Goal: Task Accomplishment & Management: Manage account settings

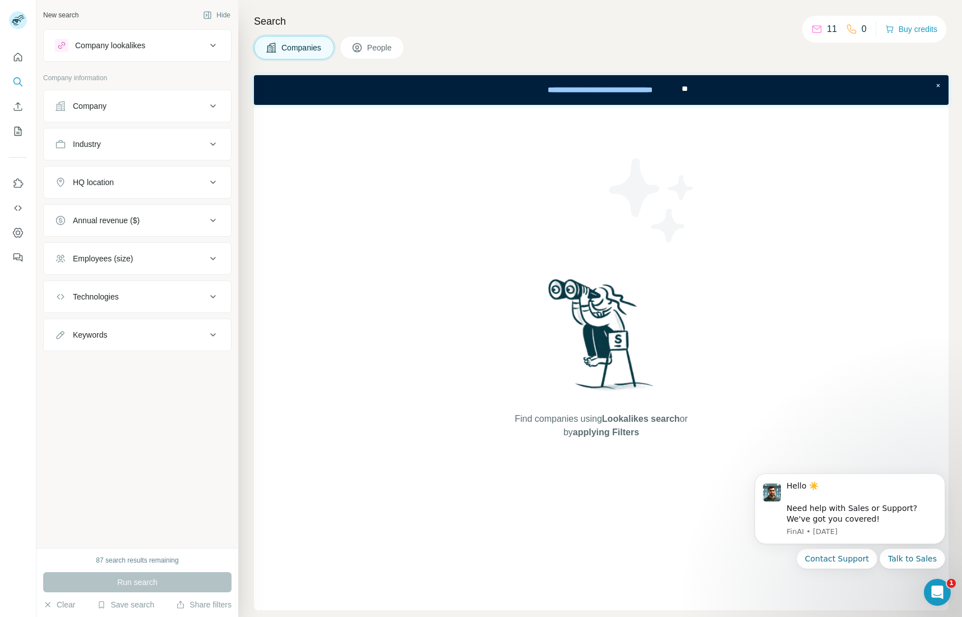
click at [727, 577] on div "Find companies using Lookalikes search or by applying Filters" at bounding box center [601, 357] width 695 height 505
click at [932, 591] on icon "Open Intercom Messenger" at bounding box center [936, 590] width 18 height 18
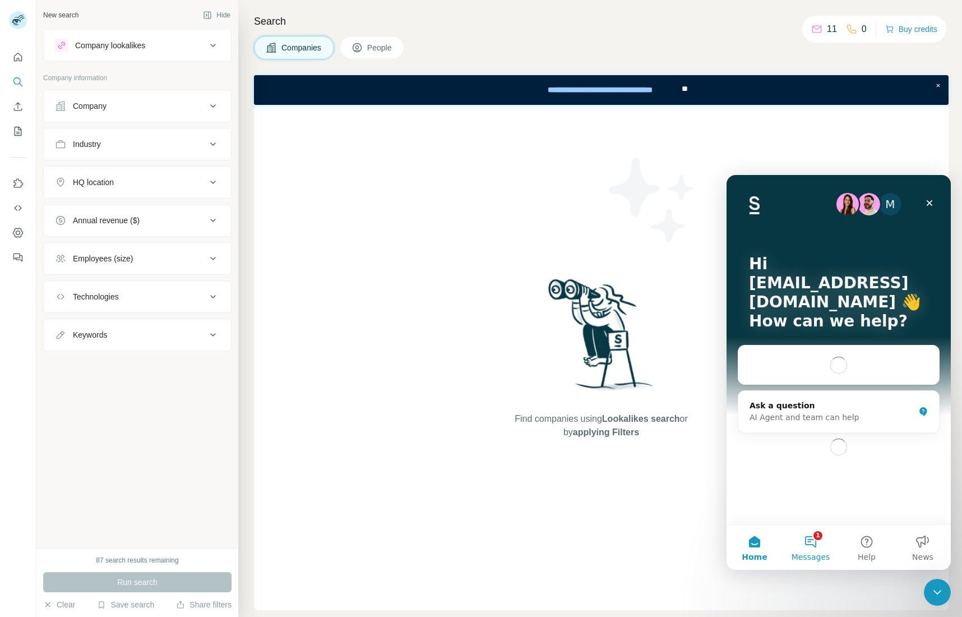
click at [826, 543] on button "1 Messages" at bounding box center [811, 547] width 56 height 45
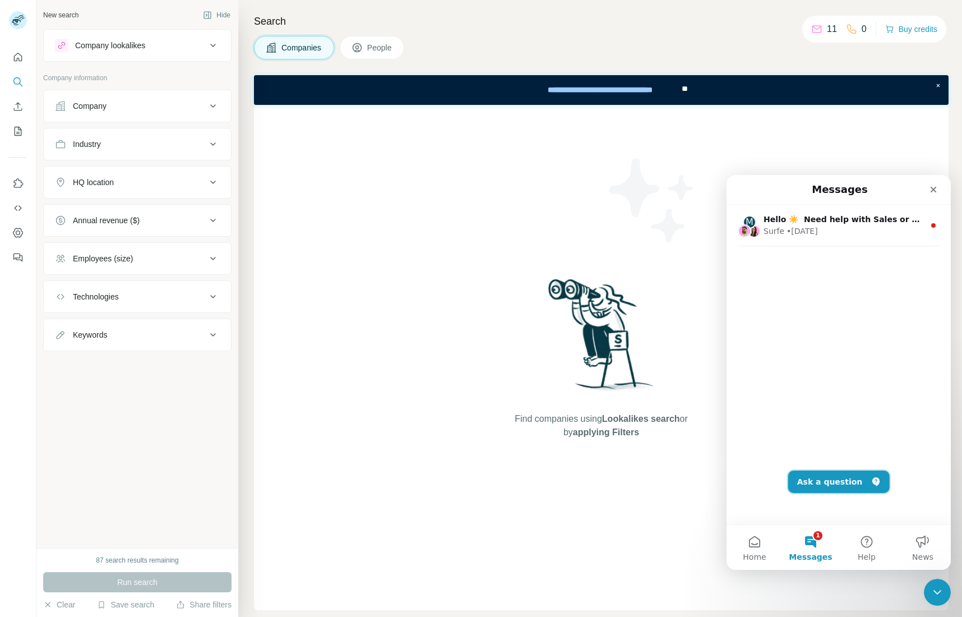
click at [824, 482] on button "Ask a question" at bounding box center [838, 481] width 101 height 22
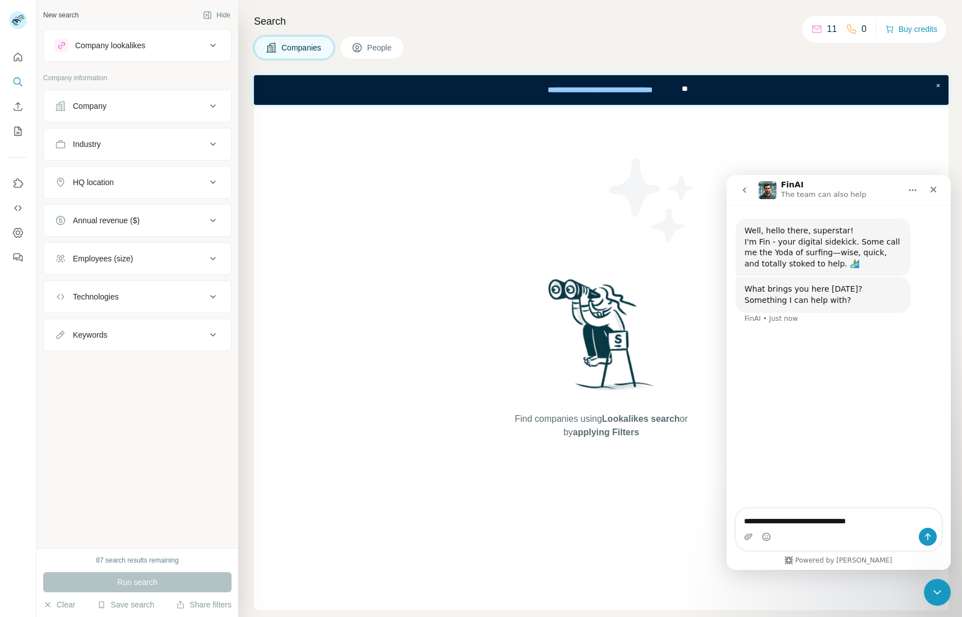
type textarea "**********"
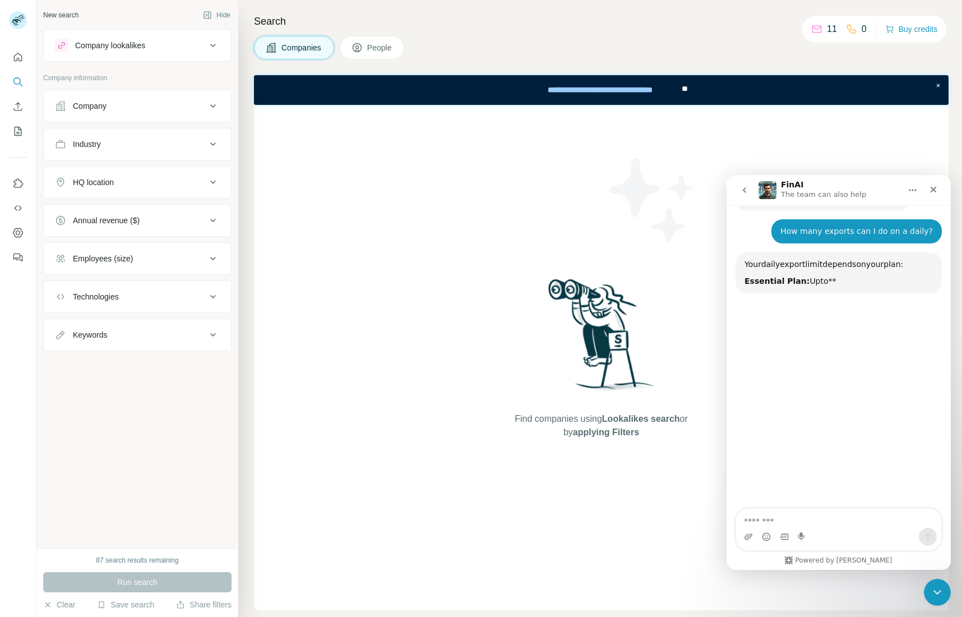
scroll to position [119, 0]
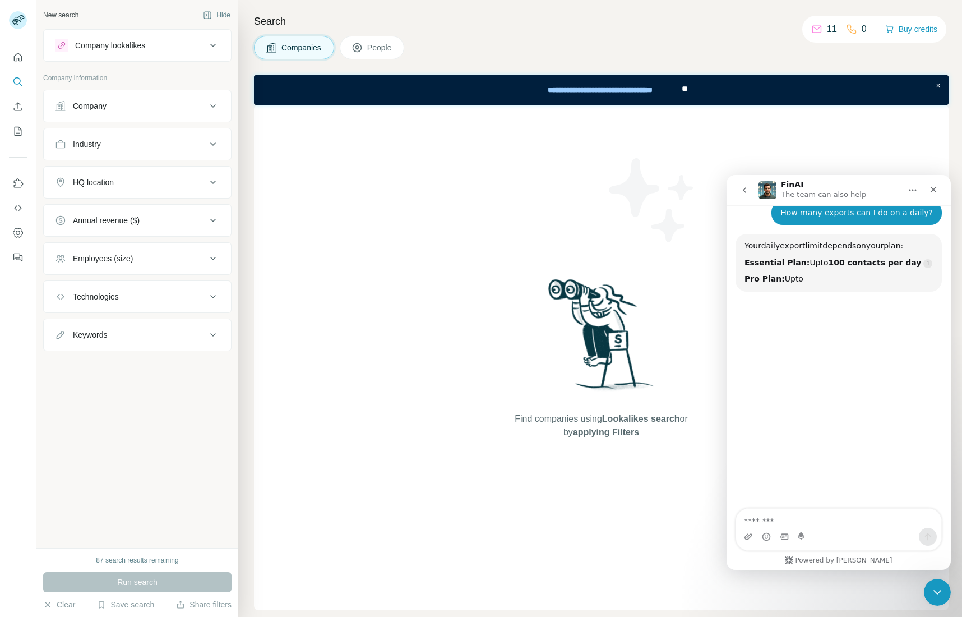
click at [195, 55] on button "Company lookalikes" at bounding box center [137, 45] width 187 height 27
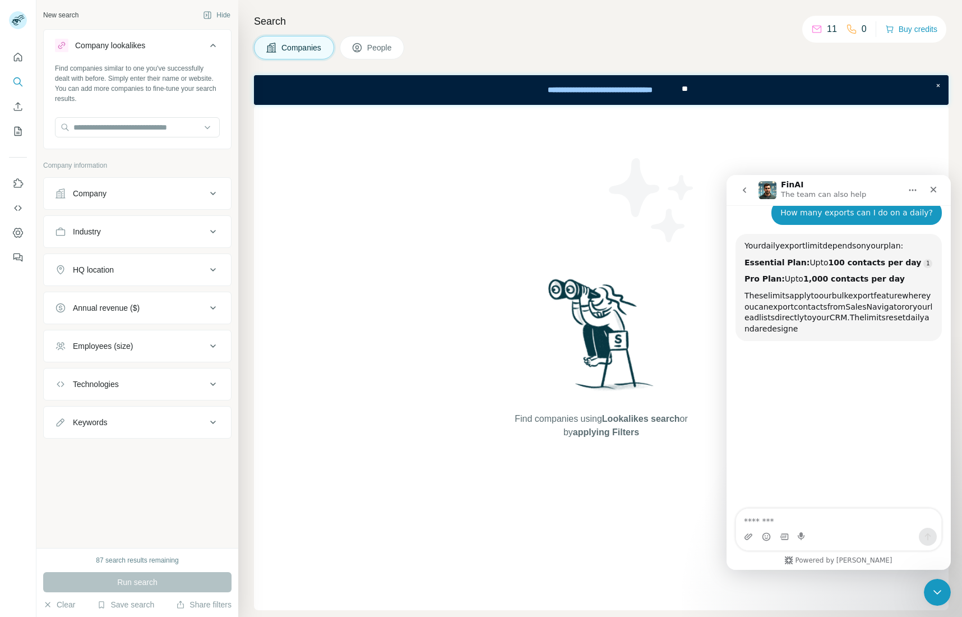
click at [195, 51] on div "Company lookalikes" at bounding box center [130, 45] width 151 height 13
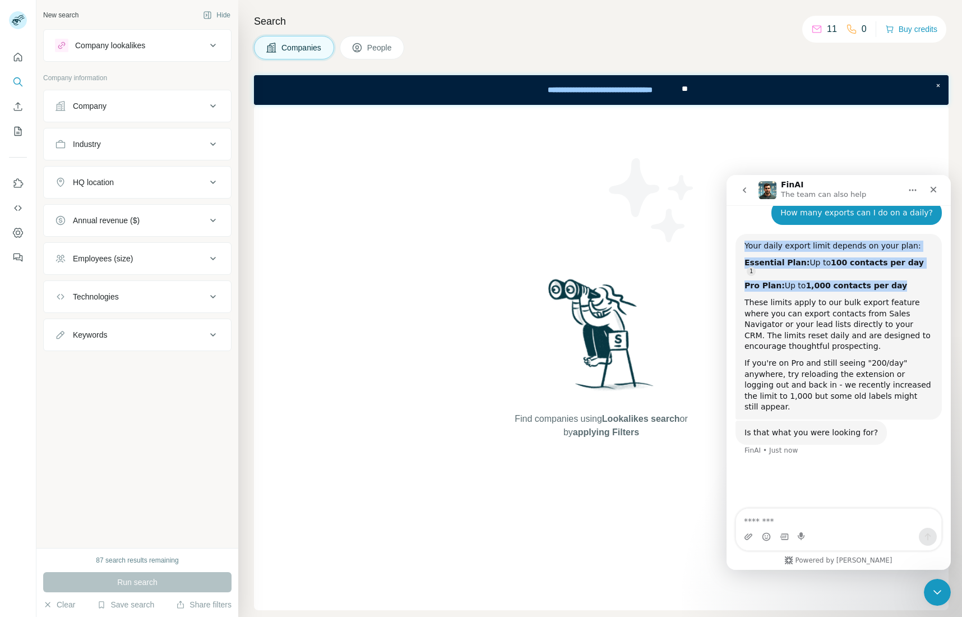
drag, startPoint x: 887, startPoint y: 279, endPoint x: 739, endPoint y: 248, distance: 150.6
click at [739, 248] on div "Your daily export limit depends on your plan: Essential Plan: Up to 100 contact…" at bounding box center [838, 327] width 206 height 186
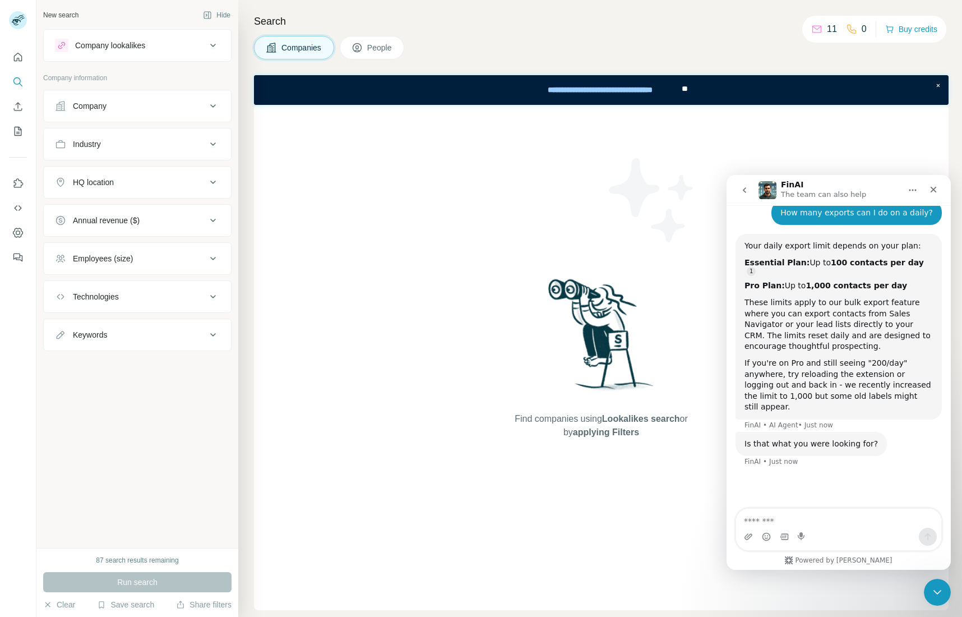
click at [843, 530] on div "Intercom messenger" at bounding box center [838, 536] width 205 height 18
click at [843, 528] on div "Intercom messenger" at bounding box center [838, 536] width 205 height 18
click at [843, 520] on textarea "Message…" at bounding box center [838, 517] width 205 height 19
type textarea "**********"
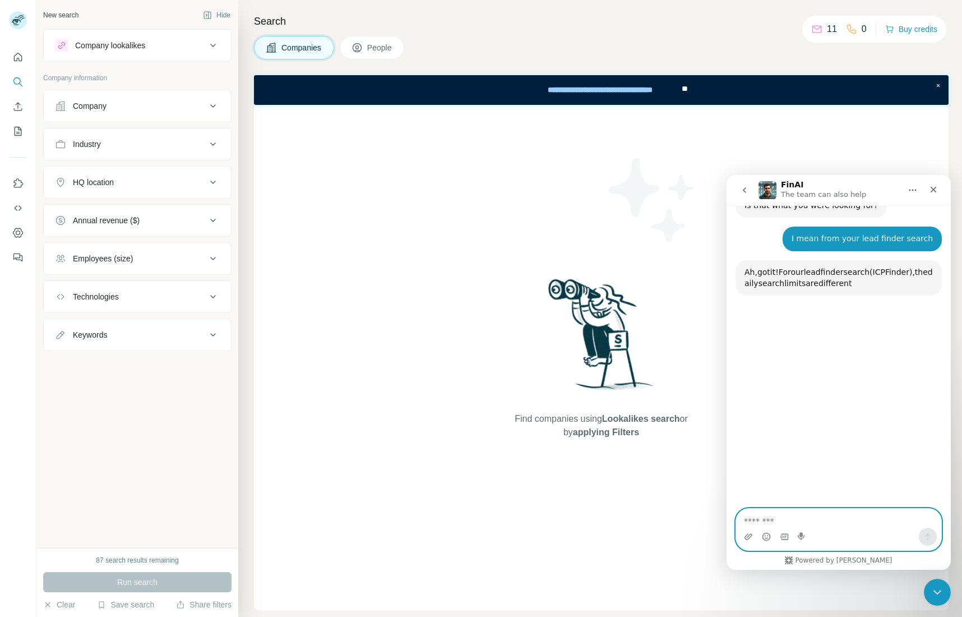
scroll to position [366, 0]
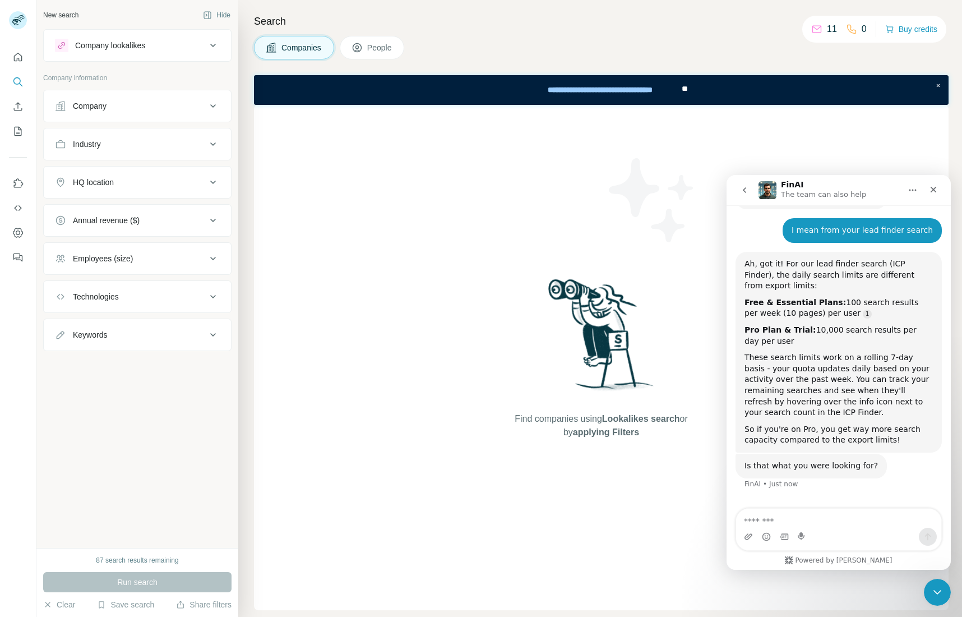
drag, startPoint x: 770, startPoint y: 326, endPoint x: 742, endPoint y: 289, distance: 46.9
click at [742, 289] on div "Ah, got it! For our lead finder search (ICP Finder), the daily search limits ar…" at bounding box center [838, 352] width 206 height 201
click at [780, 328] on div "Pro Plan & Trial: 10,000 search results per day per user" at bounding box center [838, 336] width 188 height 22
drag, startPoint x: 772, startPoint y: 324, endPoint x: 738, endPoint y: 283, distance: 53.8
click at [738, 283] on div "Ah, got it! For our lead finder search (ICP Finder), the daily search limits ar…" at bounding box center [838, 352] width 206 height 201
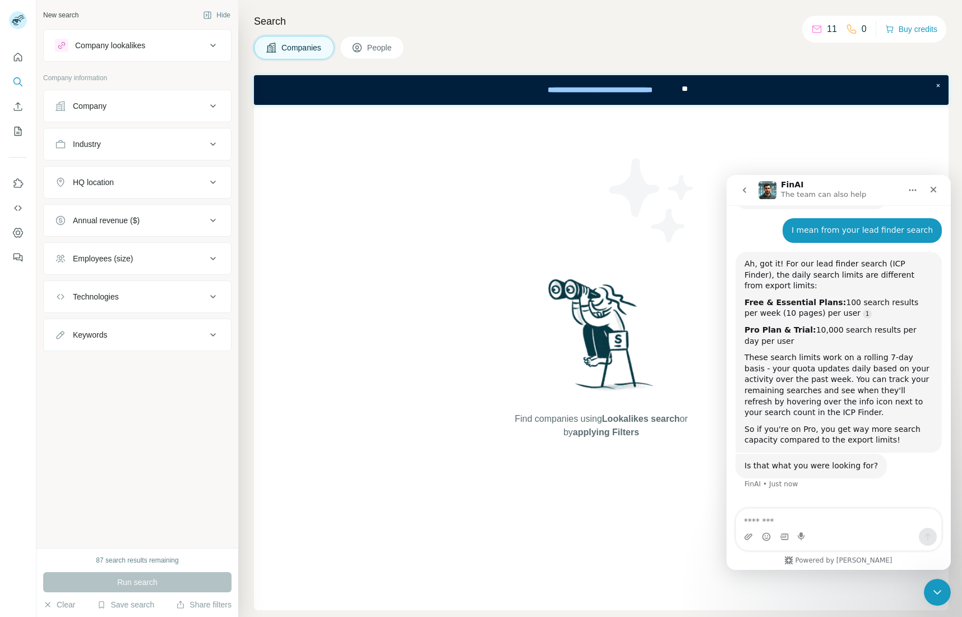
copy div "Free & Essential Plans: 100 search results per week (10 pages) per user Pro Pla…"
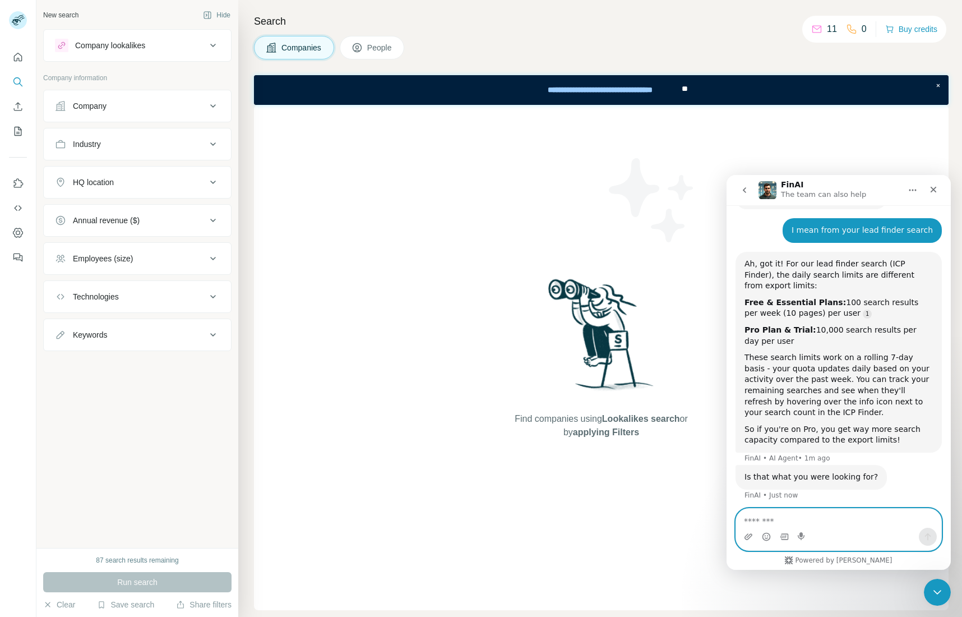
click at [788, 517] on textarea "Message…" at bounding box center [838, 517] width 205 height 19
type textarea "**********"
click at [158, 152] on button "Industry" at bounding box center [137, 144] width 187 height 27
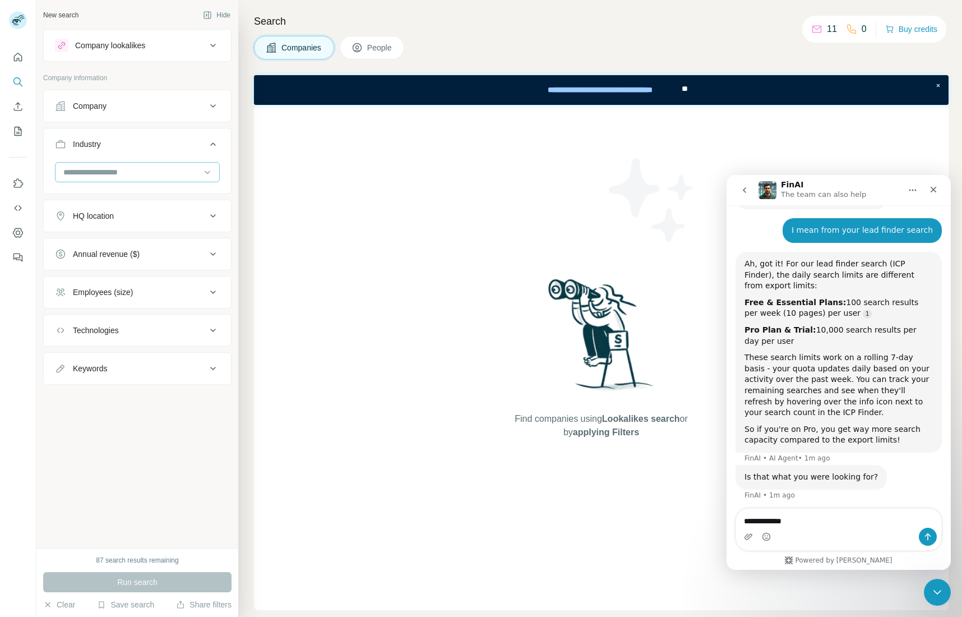
click at [149, 174] on input at bounding box center [131, 172] width 138 height 12
click at [135, 212] on div "3D Technology" at bounding box center [137, 217] width 146 height 11
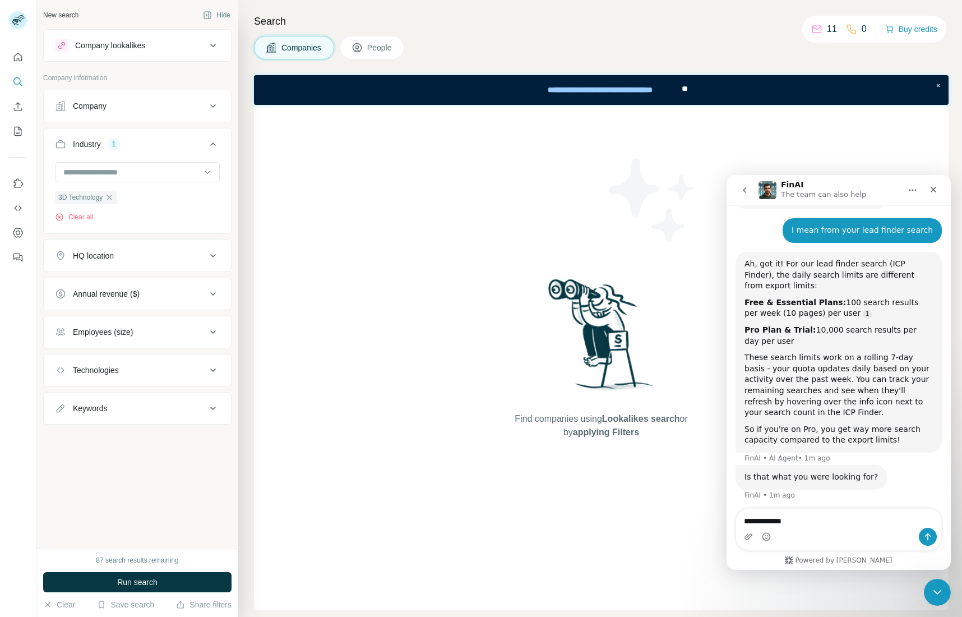
click at [372, 277] on div "Find companies using Lookalikes search or by applying Filters" at bounding box center [601, 357] width 695 height 505
click at [939, 587] on icon "Close Intercom Messenger" at bounding box center [935, 590] width 13 height 13
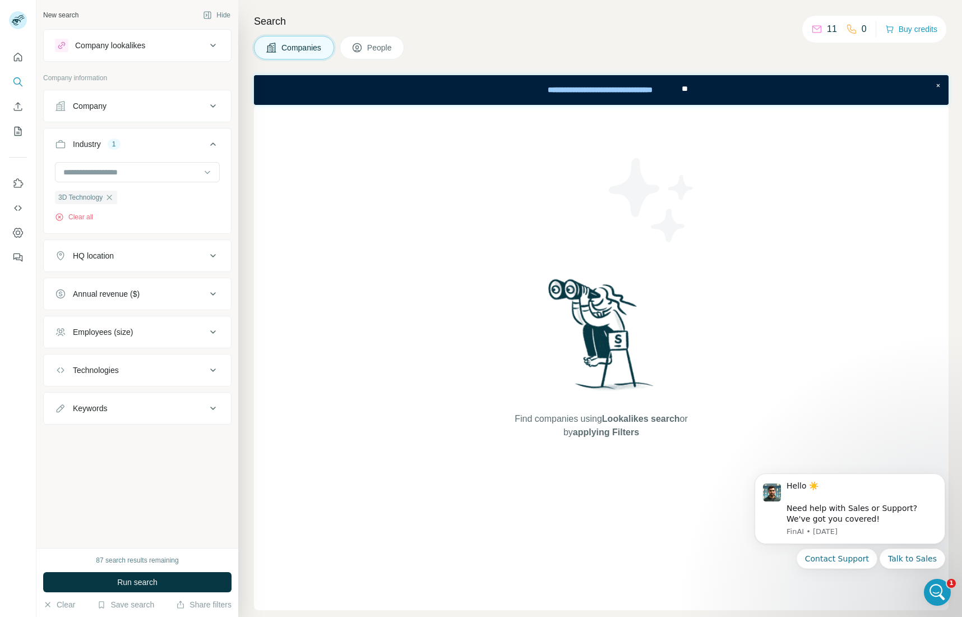
click at [178, 575] on button "Run search" at bounding box center [137, 582] width 188 height 20
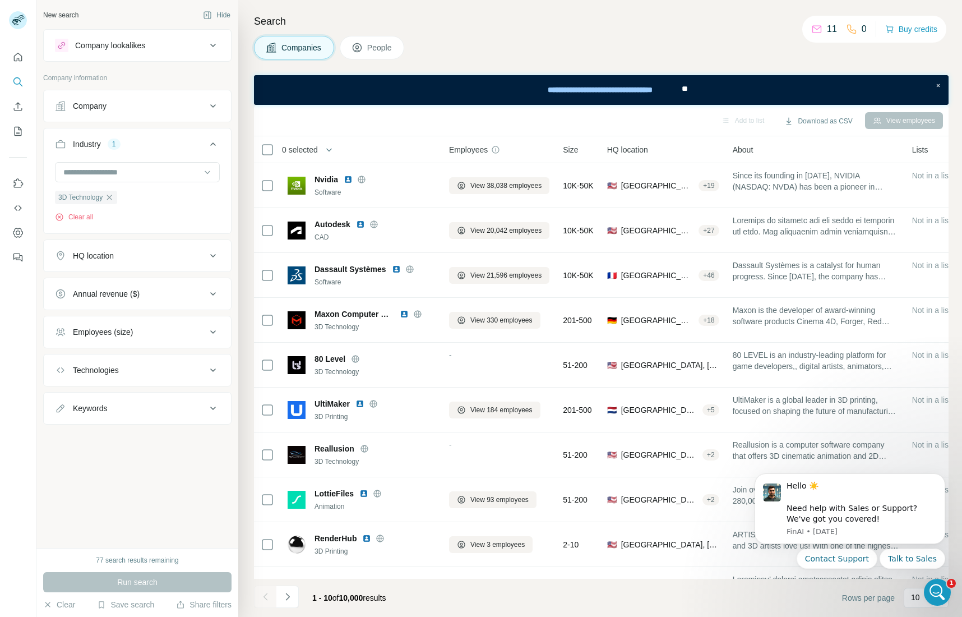
click at [137, 108] on div "Company" at bounding box center [130, 105] width 151 height 11
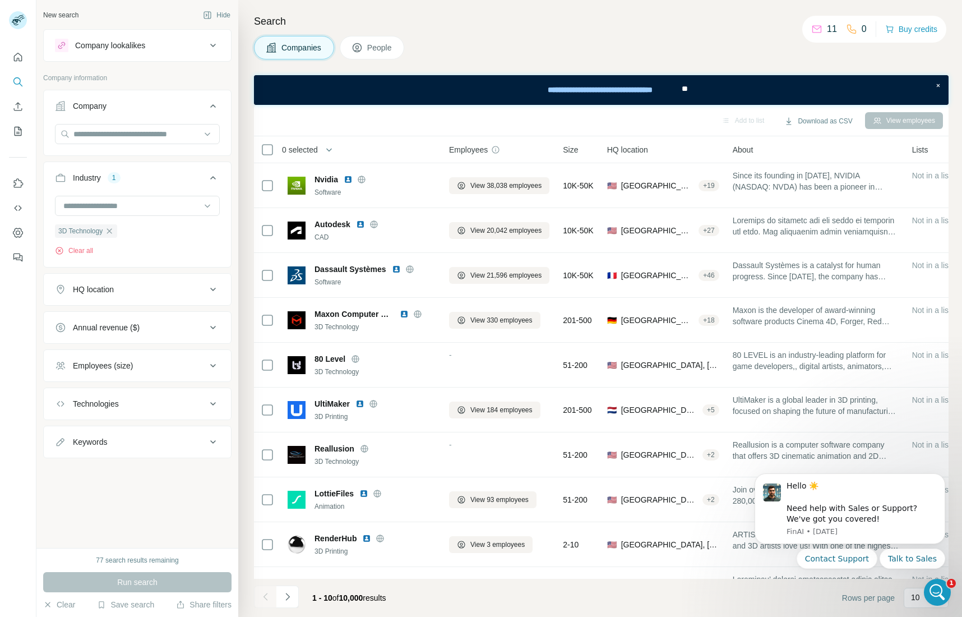
click at [365, 55] on button "People" at bounding box center [372, 48] width 65 height 24
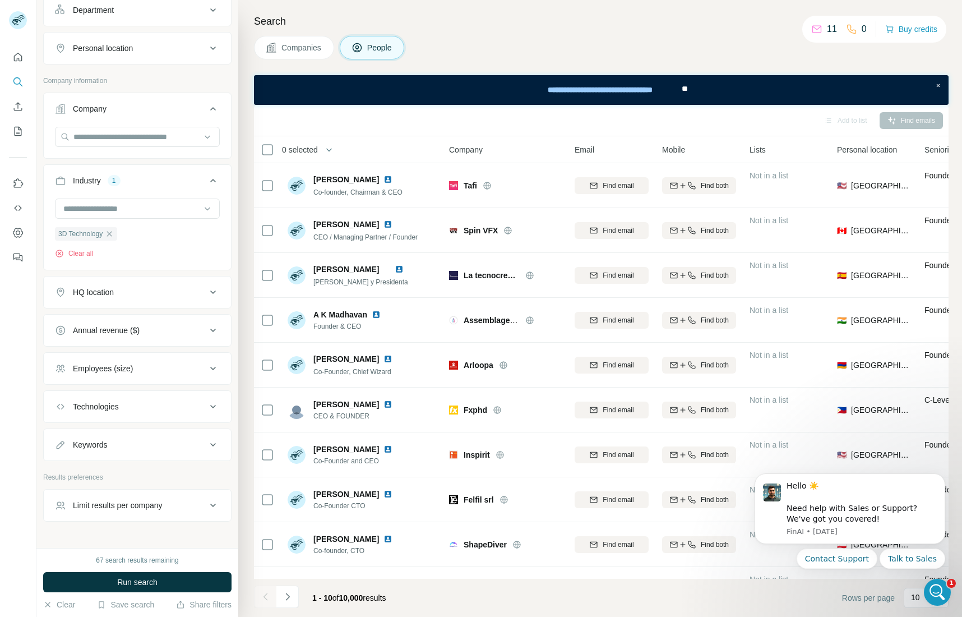
scroll to position [197, 0]
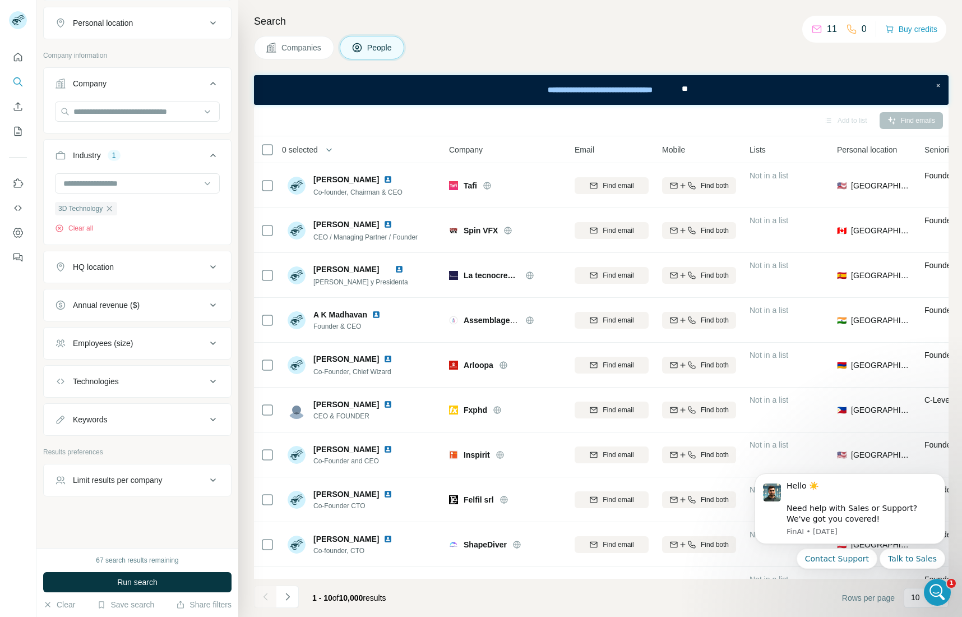
click at [138, 346] on div "Employees (size)" at bounding box center [130, 342] width 151 height 11
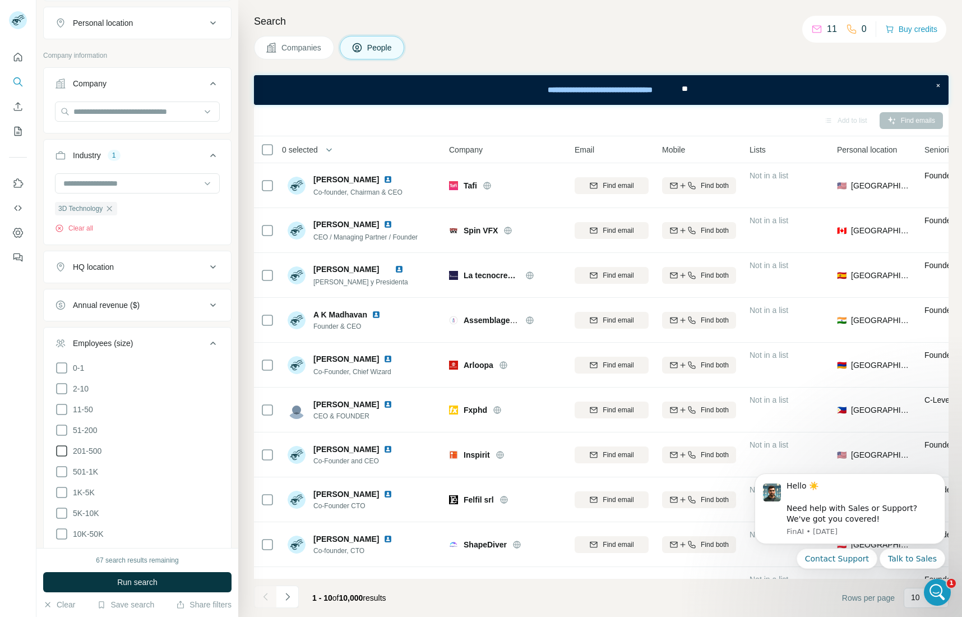
click at [86, 447] on span "201-500" at bounding box center [84, 450] width 33 height 11
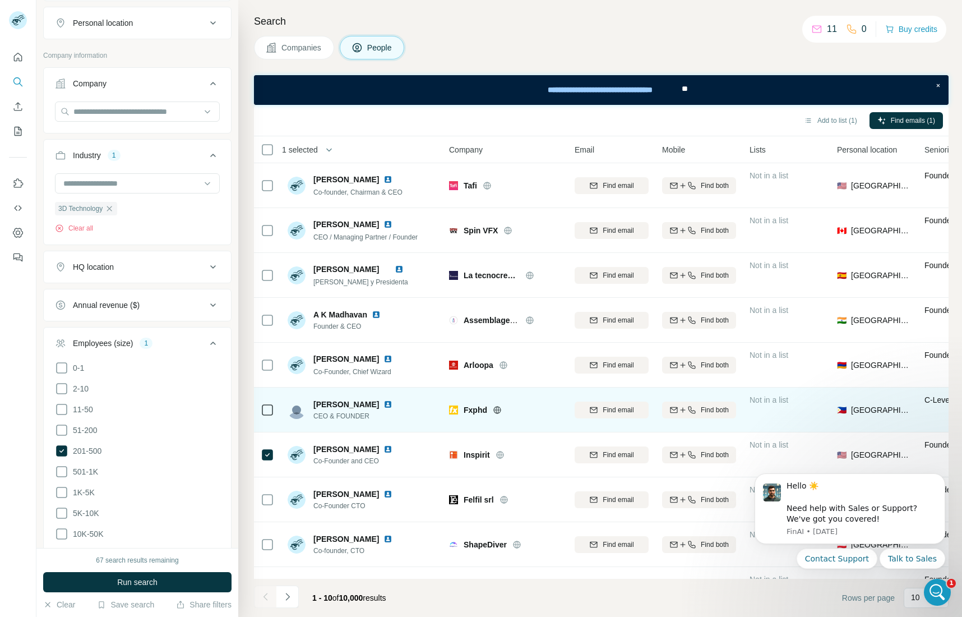
click at [267, 419] on div at bounding box center [267, 409] width 13 height 31
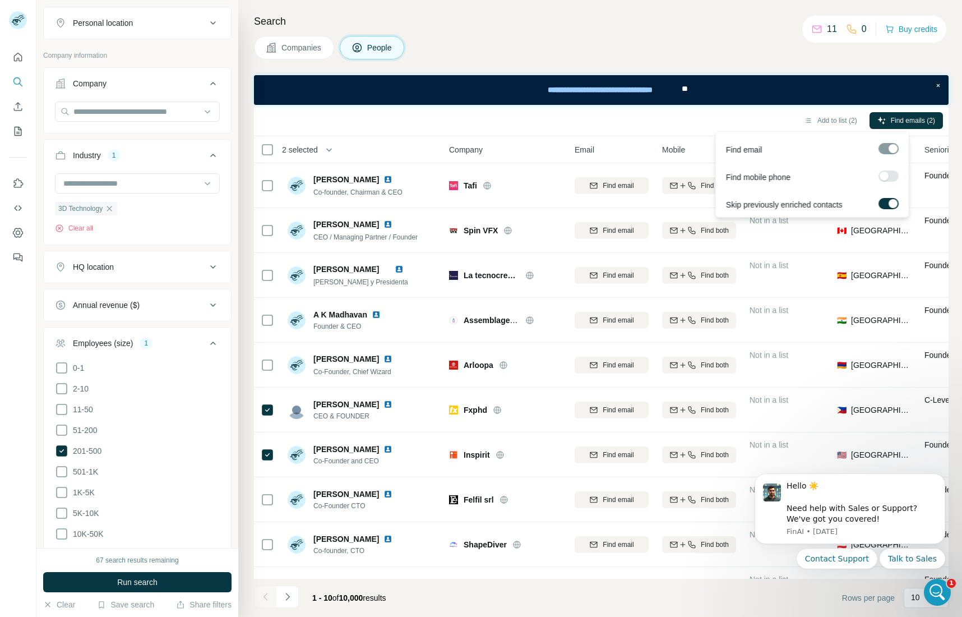
click at [888, 180] on label at bounding box center [888, 175] width 20 height 11
click at [888, 179] on div at bounding box center [892, 176] width 9 height 9
click at [834, 120] on button "Add to list (2)" at bounding box center [830, 120] width 69 height 17
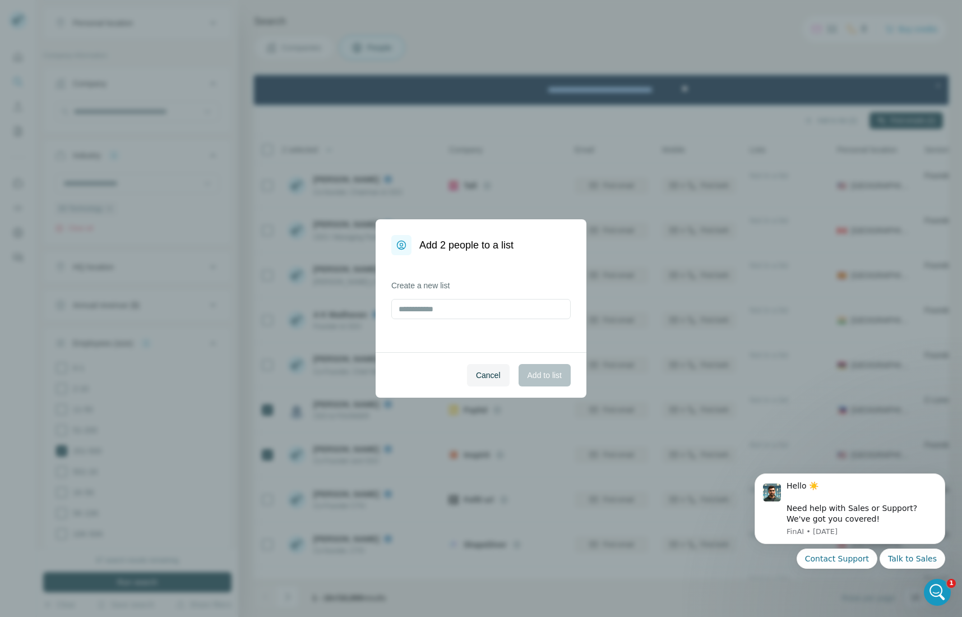
click at [718, 196] on div "Add 2 people to a list Create a new list Cancel Add to list" at bounding box center [481, 308] width 962 height 617
click at [517, 313] on input "text" at bounding box center [480, 309] width 179 height 20
type input "**"
click at [541, 376] on span "Add to list" at bounding box center [544, 374] width 34 height 11
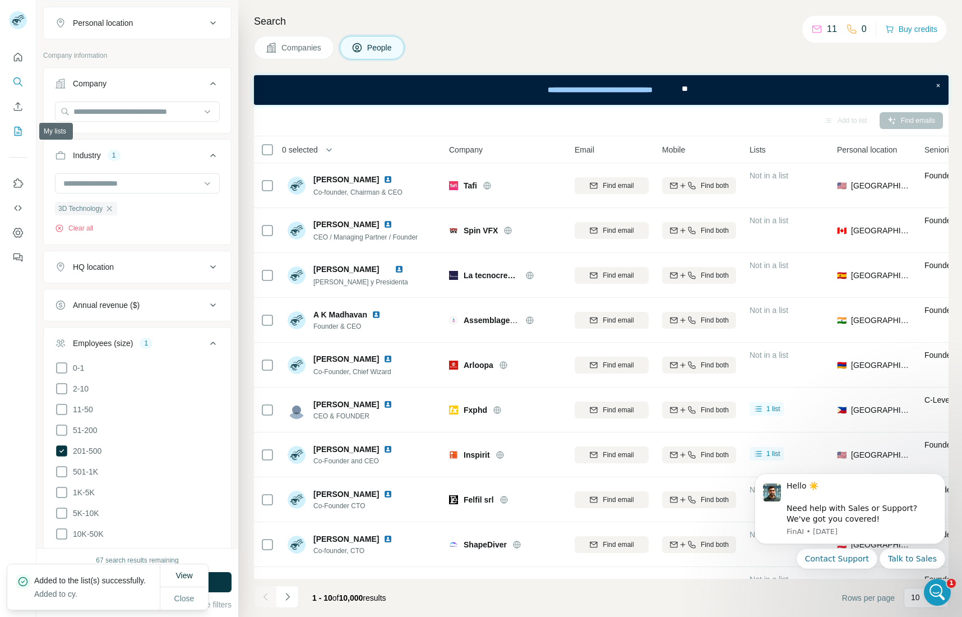
click at [25, 133] on button "My lists" at bounding box center [18, 131] width 18 height 20
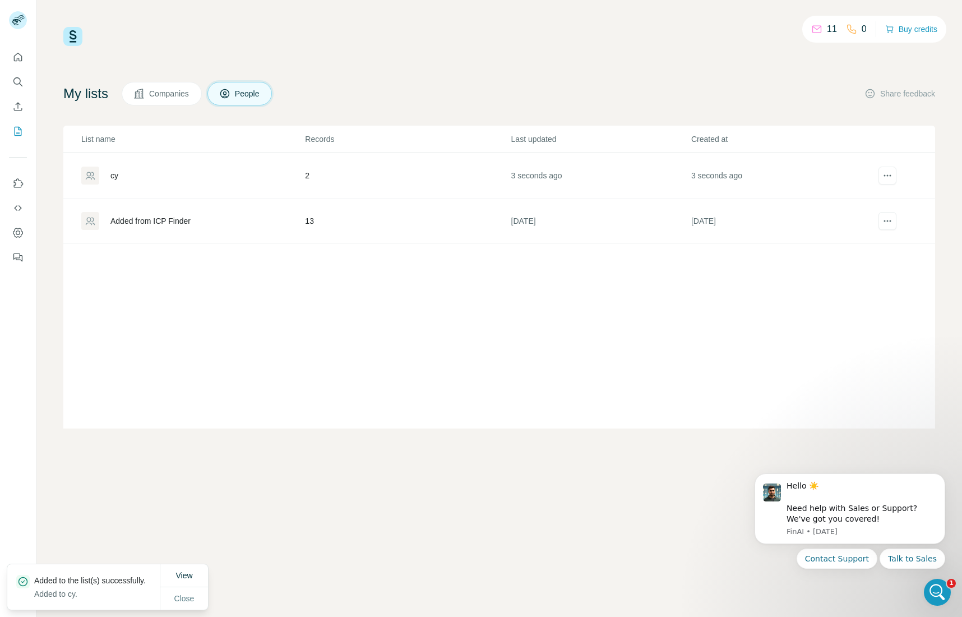
click at [122, 180] on div "cy" at bounding box center [192, 175] width 223 height 18
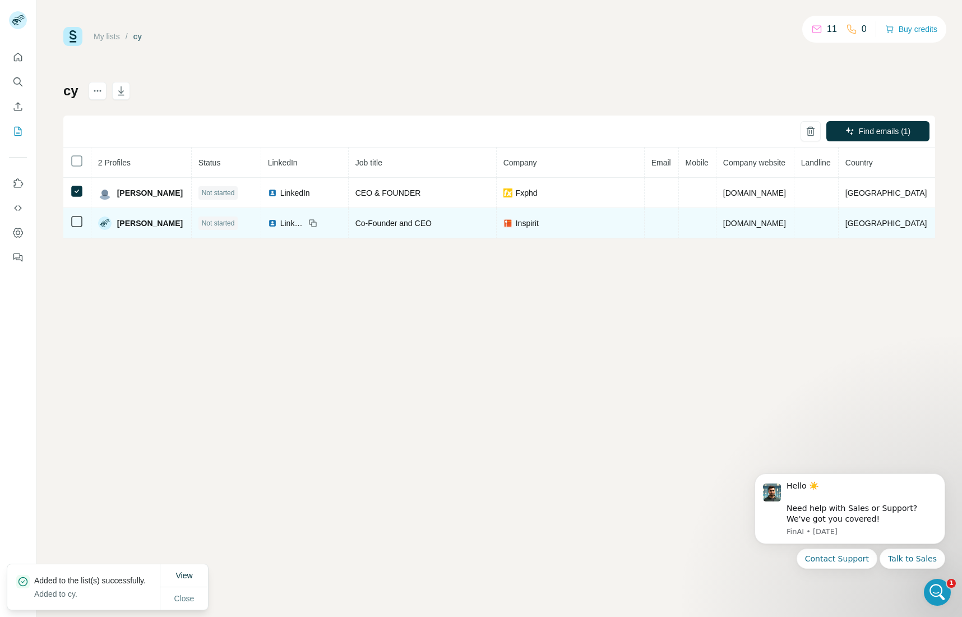
click at [74, 213] on td at bounding box center [77, 223] width 28 height 30
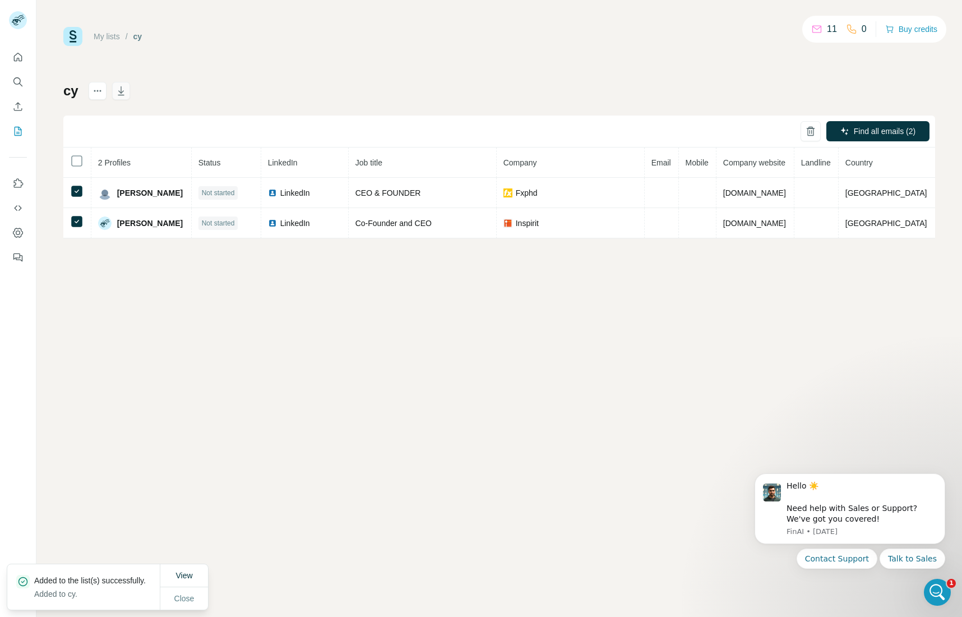
click at [123, 87] on icon "button" at bounding box center [120, 90] width 11 height 11
click at [927, 604] on div "1" at bounding box center [938, 592] width 30 height 30
click at [931, 589] on icon "Open Intercom Messenger" at bounding box center [936, 590] width 18 height 18
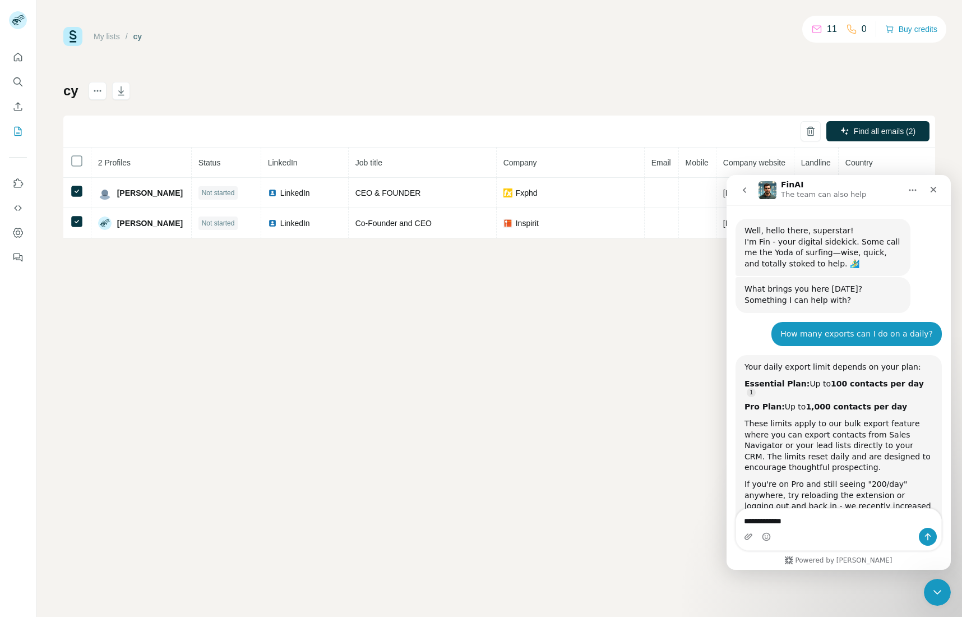
scroll to position [332, 0]
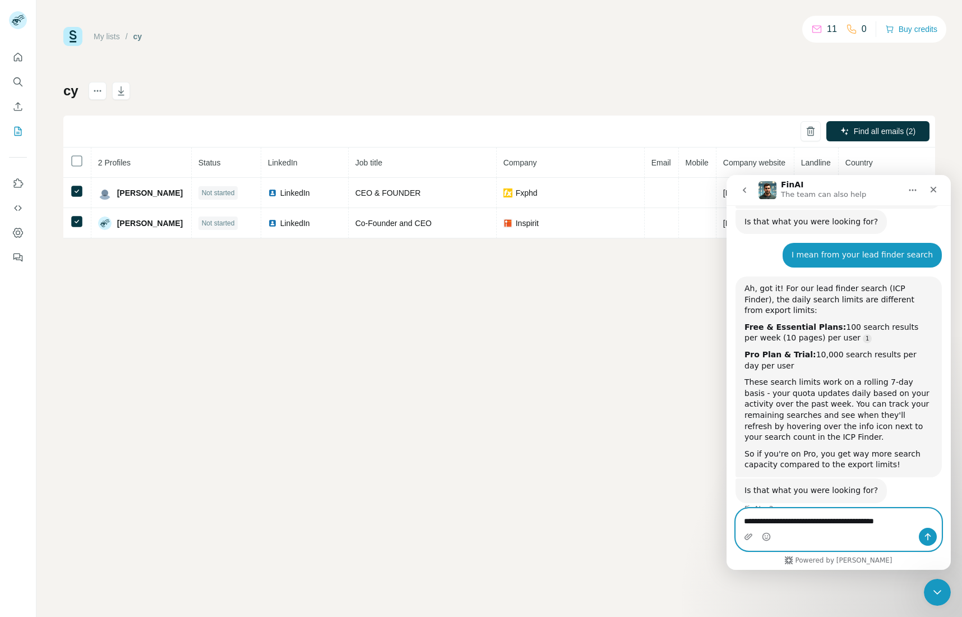
type textarea "**********"
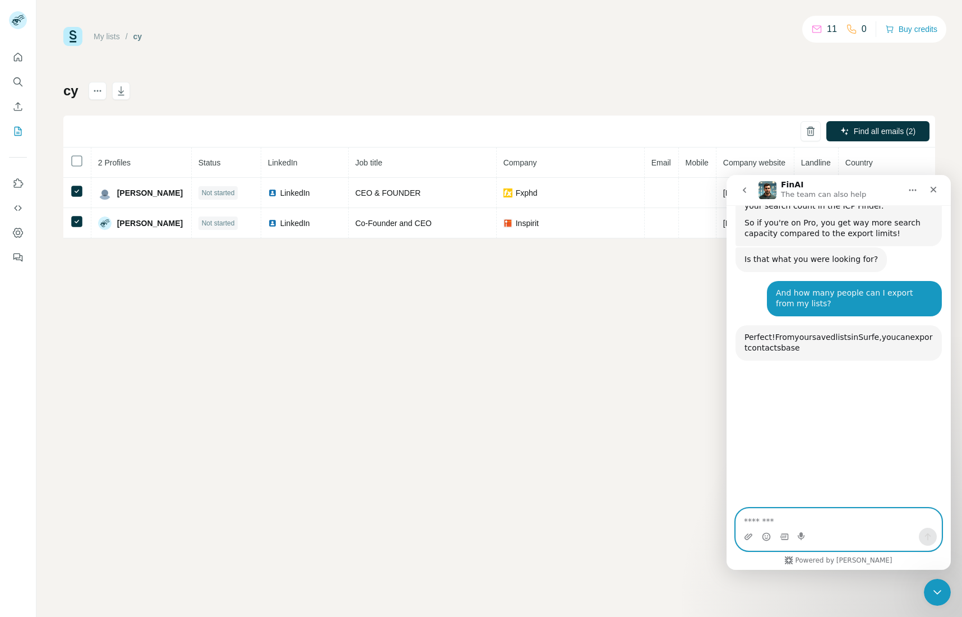
scroll to position [623, 0]
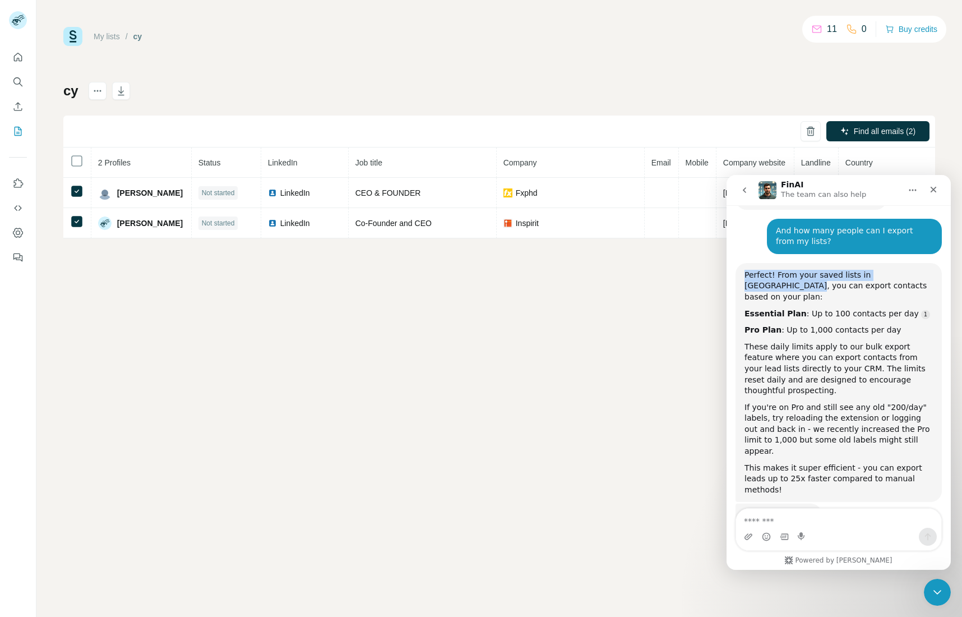
drag, startPoint x: 882, startPoint y: 299, endPoint x: 763, endPoint y: 277, distance: 120.8
click at [850, 341] on div "These daily limits apply to our bulk export feature where you can export contac…" at bounding box center [838, 368] width 188 height 55
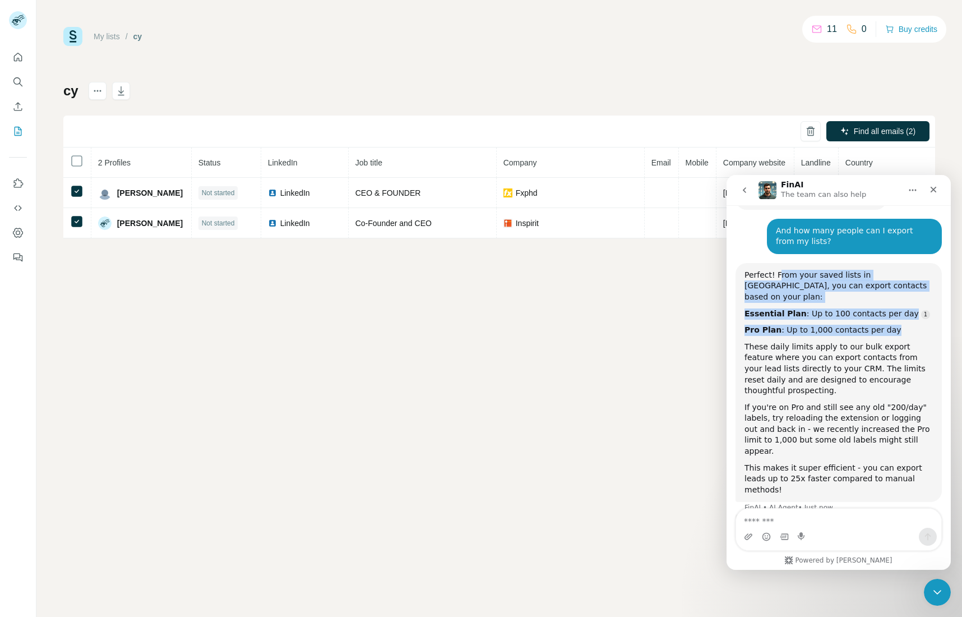
drag, startPoint x: 876, startPoint y: 306, endPoint x: 775, endPoint y: 261, distance: 109.7
click at [775, 270] on div "Perfect! From your saved lists in [GEOGRAPHIC_DATA], you can export contacts ba…" at bounding box center [838, 383] width 188 height 226
copy div "rom your saved lists in [GEOGRAPHIC_DATA], you can export contacts based on you…"
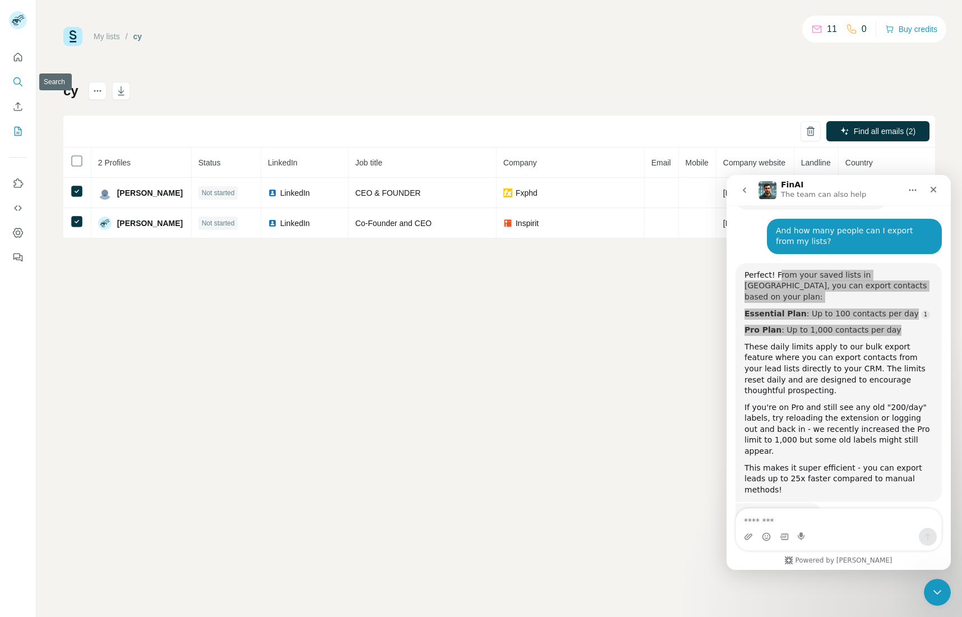
click at [16, 86] on icon "Search" at bounding box center [17, 81] width 11 height 11
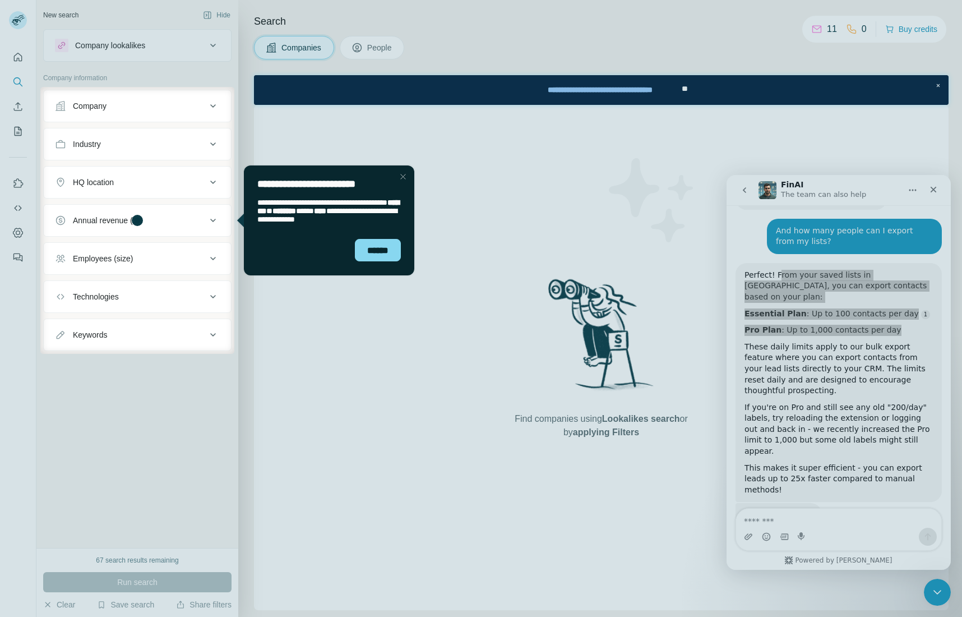
click at [174, 351] on div "New search Hide Company lookalikes Company information Company Industry HQ loca…" at bounding box center [137, 274] width 202 height 548
click at [347, 246] on div "******" at bounding box center [329, 254] width 170 height 41
drag, startPoint x: 365, startPoint y: 246, endPoint x: 598, endPoint y: 410, distance: 284.4
click at [365, 246] on div "******" at bounding box center [378, 250] width 46 height 22
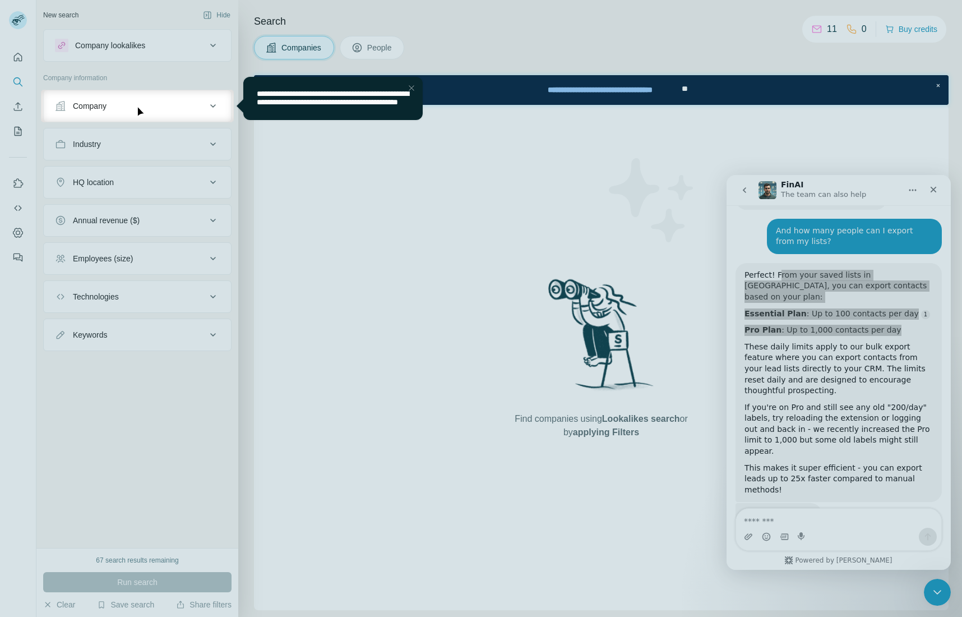
click at [369, 474] on div at bounding box center [481, 369] width 962 height 494
click at [203, 102] on div "Company" at bounding box center [130, 105] width 151 height 11
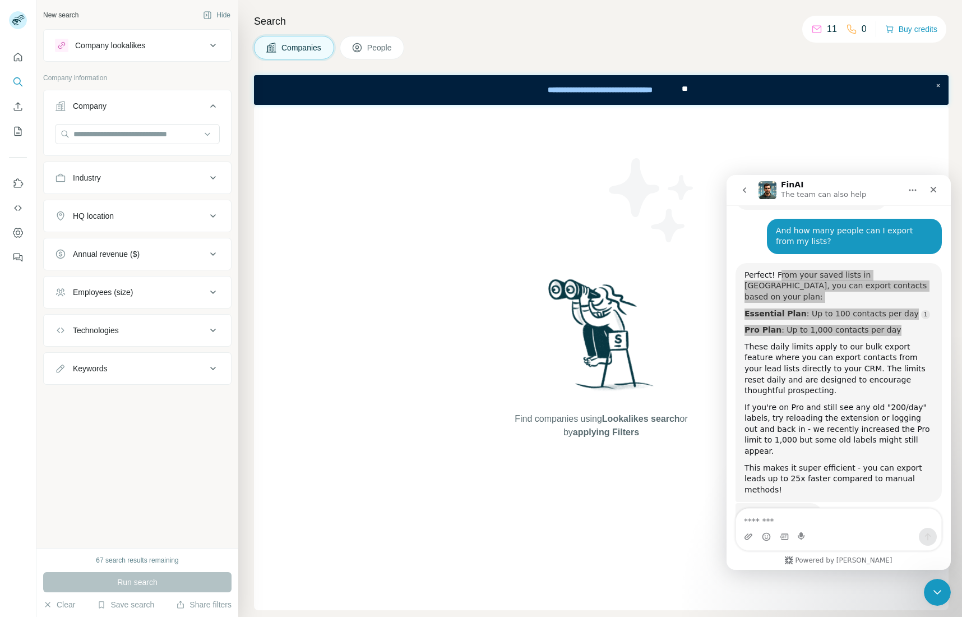
click at [387, 54] on button "People" at bounding box center [372, 48] width 65 height 24
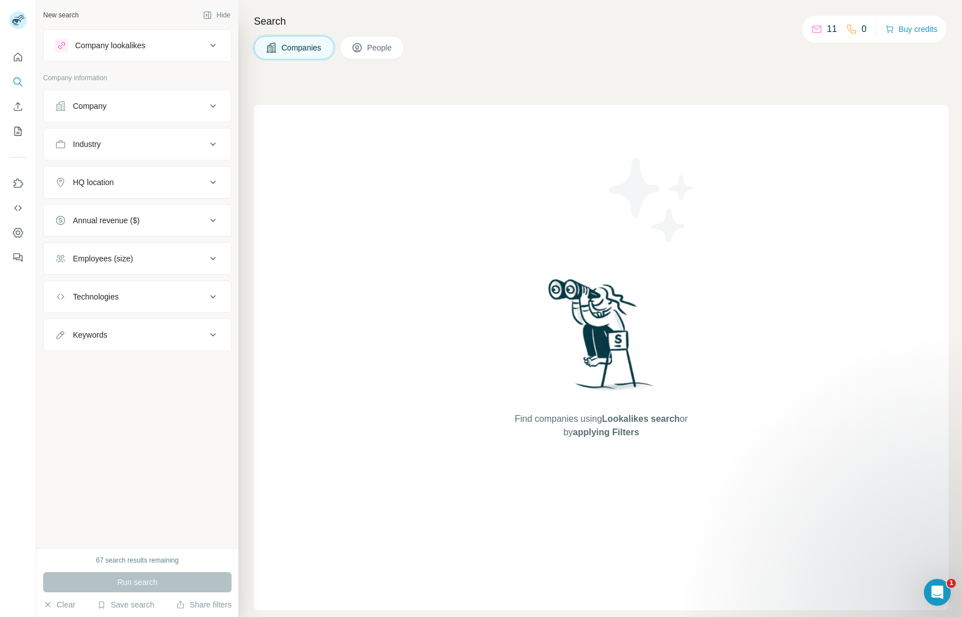
click at [359, 52] on icon at bounding box center [356, 47] width 11 height 11
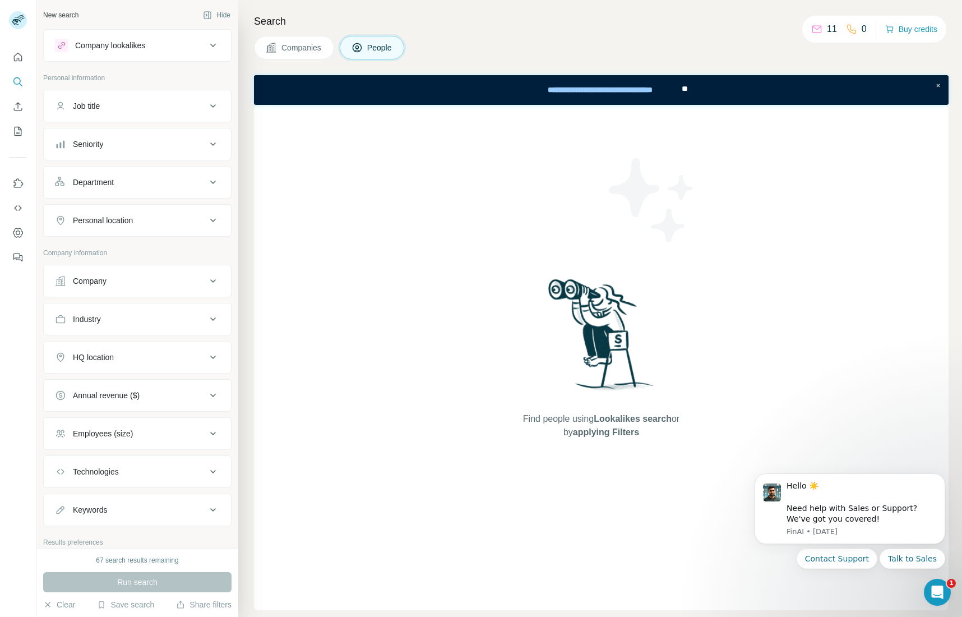
click at [119, 114] on button "Job title" at bounding box center [137, 105] width 187 height 27
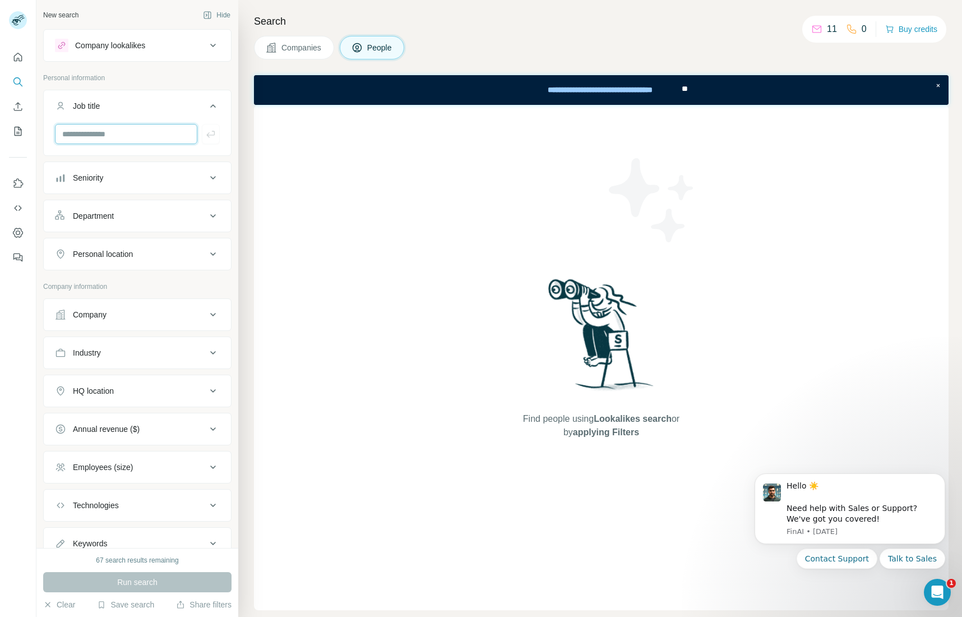
click at [108, 137] on input "text" at bounding box center [126, 134] width 142 height 20
type input "***"
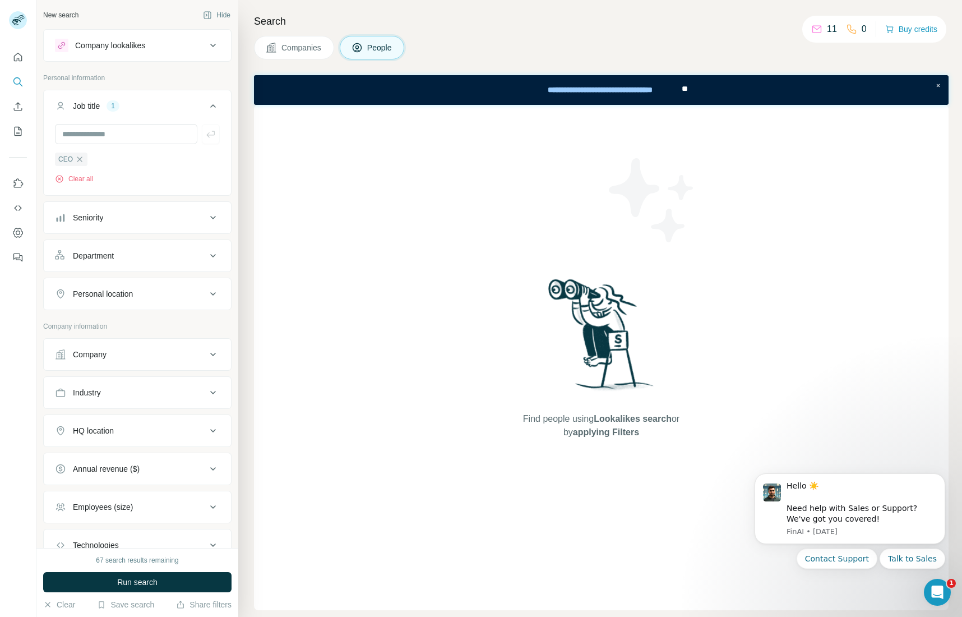
drag, startPoint x: 776, startPoint y: 367, endPoint x: 324, endPoint y: 498, distance: 470.8
click at [752, 373] on div "Find people using Lookalikes search or by applying Filters" at bounding box center [601, 357] width 695 height 505
click at [141, 575] on button "Run search" at bounding box center [137, 582] width 188 height 20
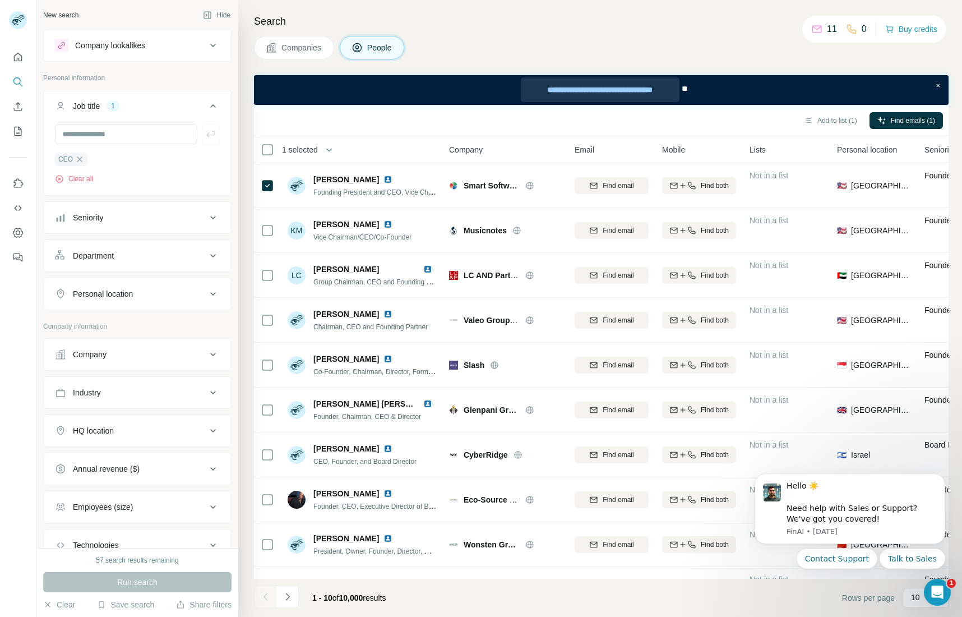
click at [541, 86] on div "**********" at bounding box center [600, 89] width 158 height 25
click at [21, 135] on icon "My lists" at bounding box center [18, 131] width 7 height 9
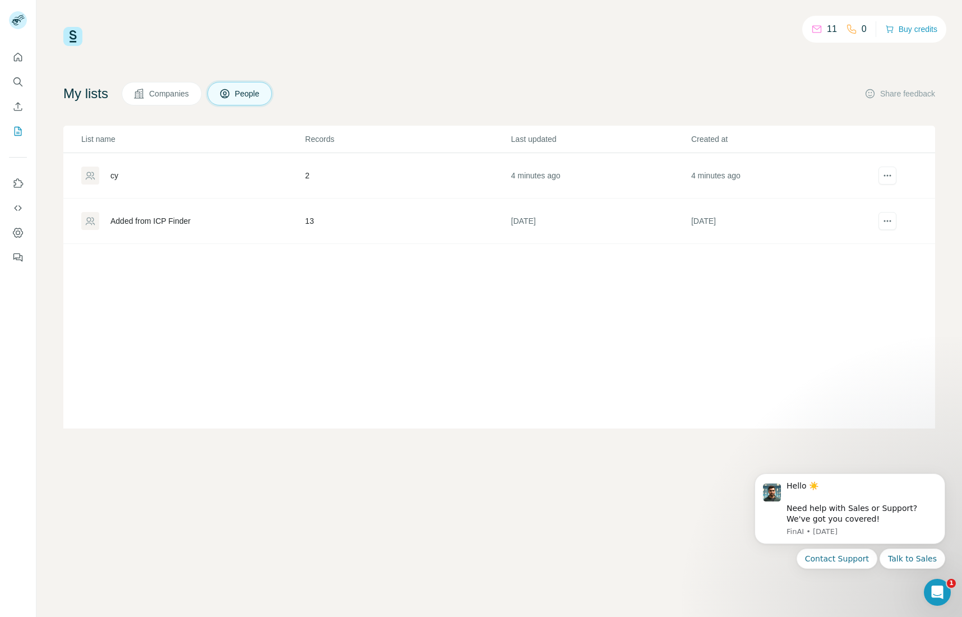
click at [112, 178] on div "cy" at bounding box center [114, 175] width 8 height 11
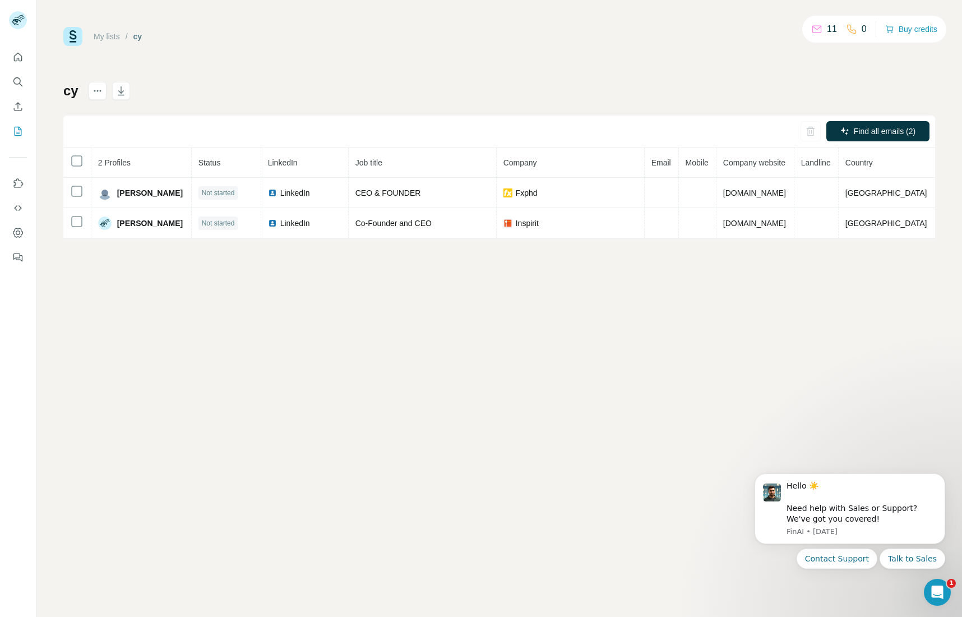
click at [77, 25] on div "My lists / cy 11 0 Buy credits cy Find all emails (2) 2 Profiles Status LinkedI…" at bounding box center [498, 308] width 925 height 617
